Goal: Task Accomplishment & Management: Manage account settings

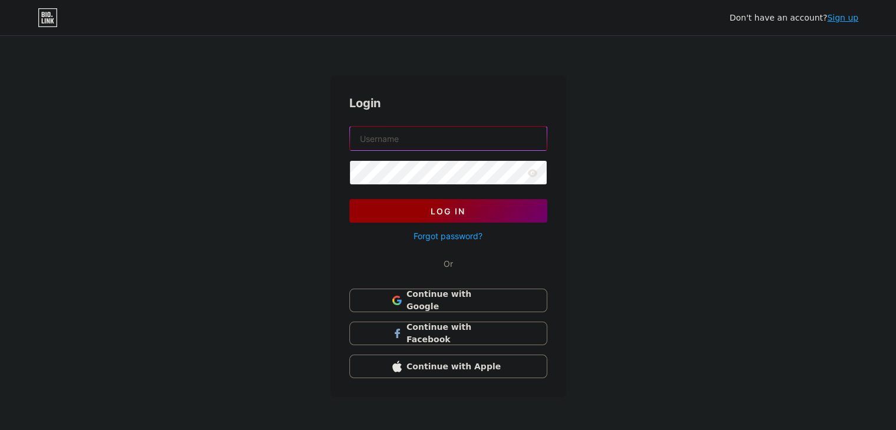
type input "[EMAIL_ADDRESS][DOMAIN_NAME]"
click at [470, 208] on button "Log In" at bounding box center [448, 211] width 198 height 24
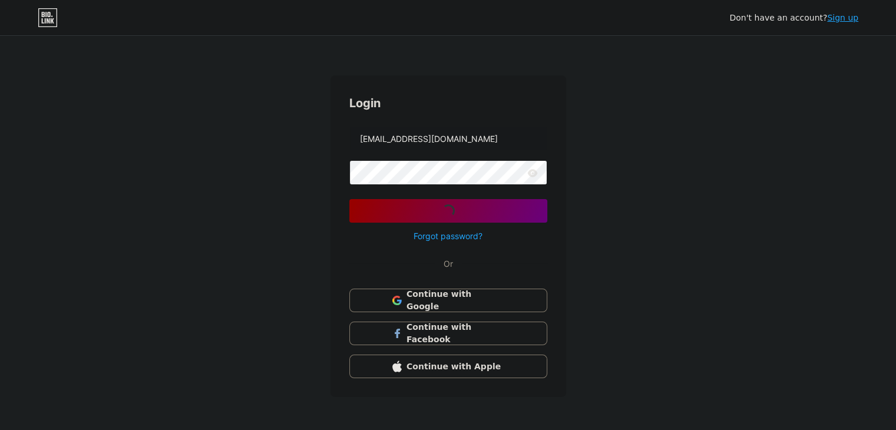
click at [533, 173] on icon at bounding box center [532, 173] width 11 height 8
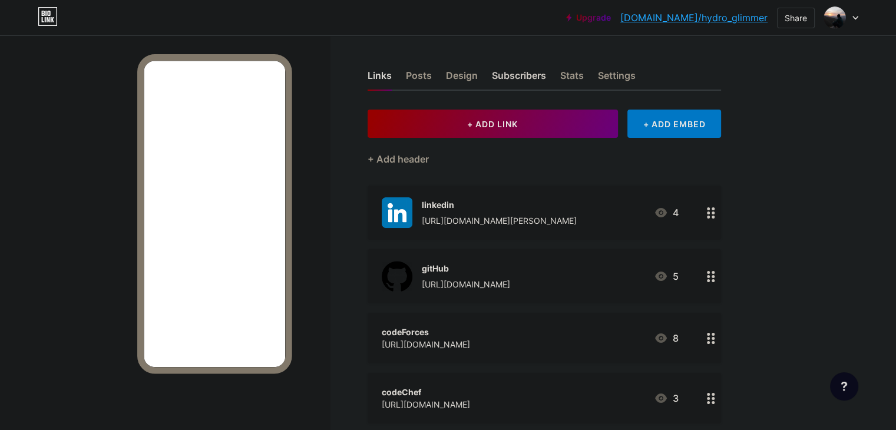
click at [546, 77] on div "Subscribers" at bounding box center [519, 78] width 54 height 21
click at [584, 71] on div "Stats" at bounding box center [572, 78] width 24 height 21
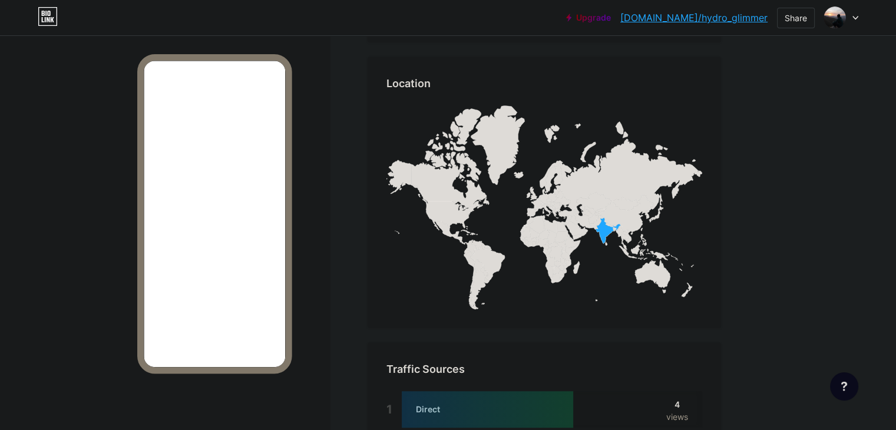
scroll to position [785, 0]
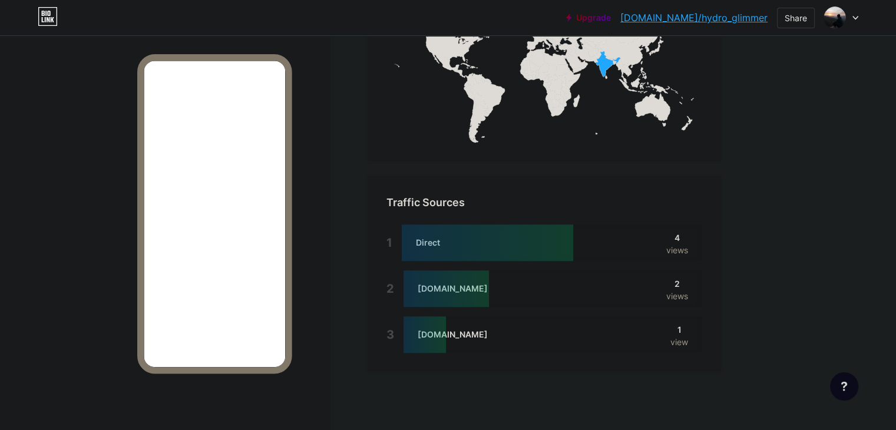
click at [488, 333] on div "[DOMAIN_NAME]" at bounding box center [452, 334] width 70 height 12
click at [583, 270] on div "[DOMAIN_NAME] 2 views" at bounding box center [552, 288] width 299 height 37
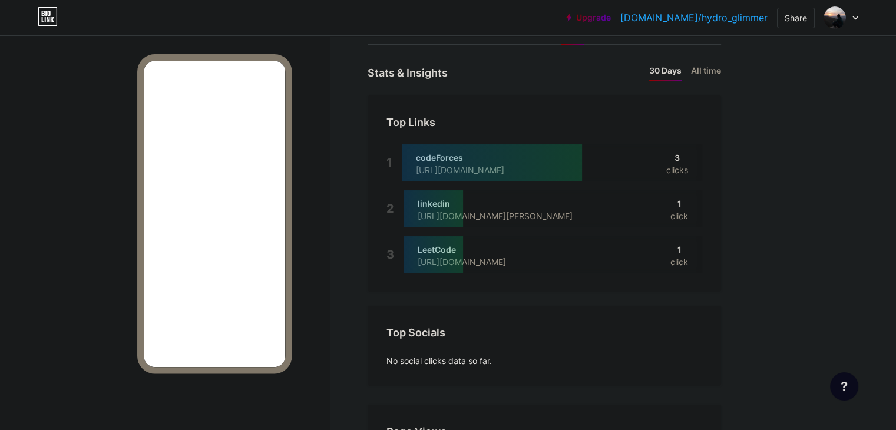
scroll to position [0, 0]
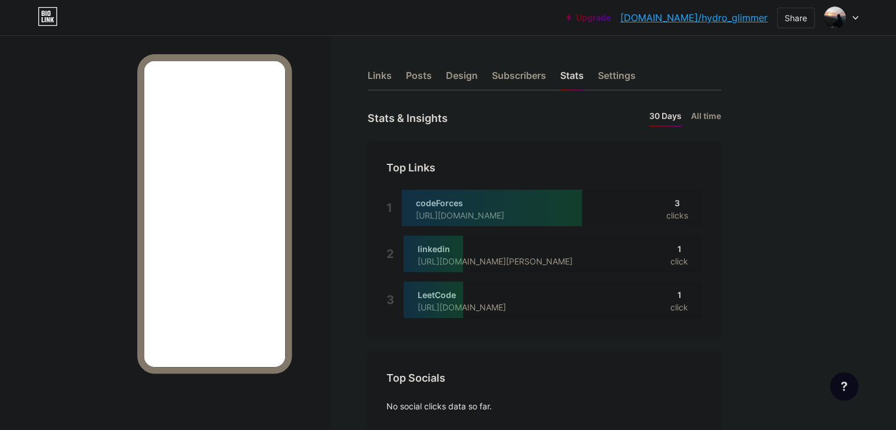
click at [532, 260] on div "[URL][DOMAIN_NAME][PERSON_NAME]" at bounding box center [504, 261] width 174 height 12
click at [525, 290] on div "LeetCode" at bounding box center [470, 295] width 107 height 12
click at [721, 121] on li "All time" at bounding box center [706, 118] width 30 height 17
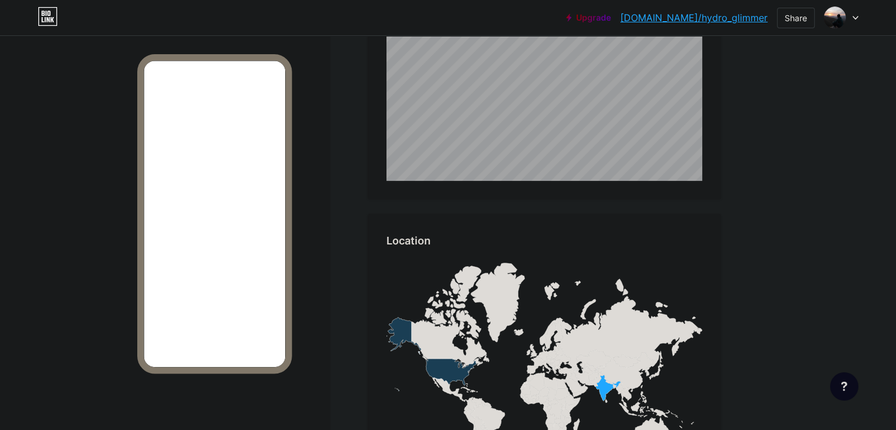
scroll to position [342, 0]
